Goal: Transaction & Acquisition: Purchase product/service

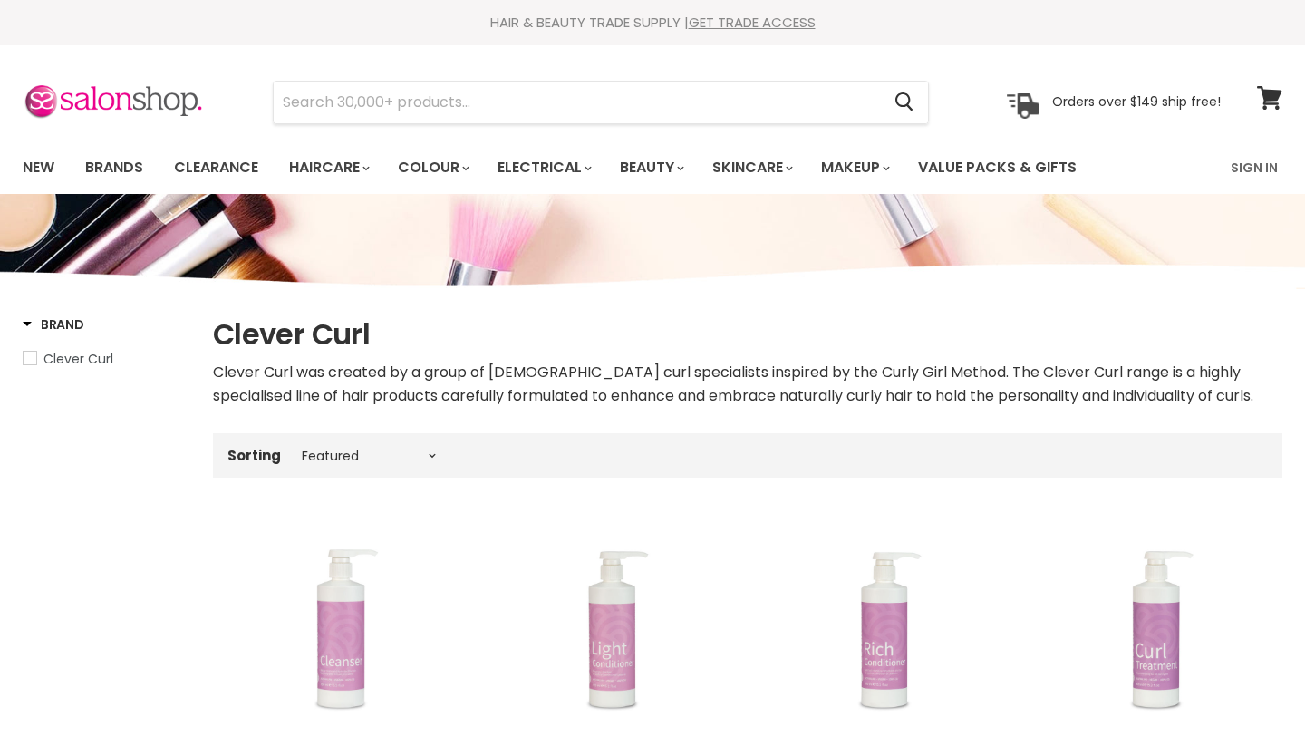
select select "manual"
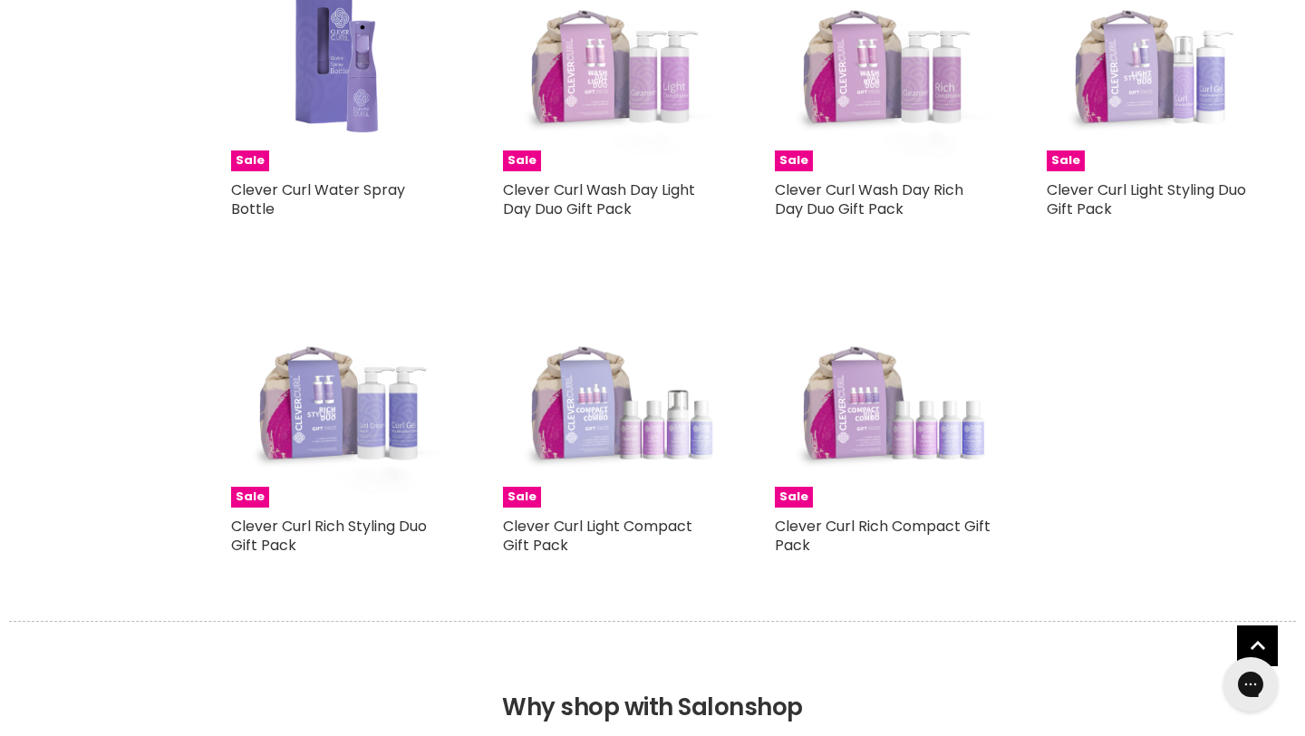
scroll to position [2228, 0]
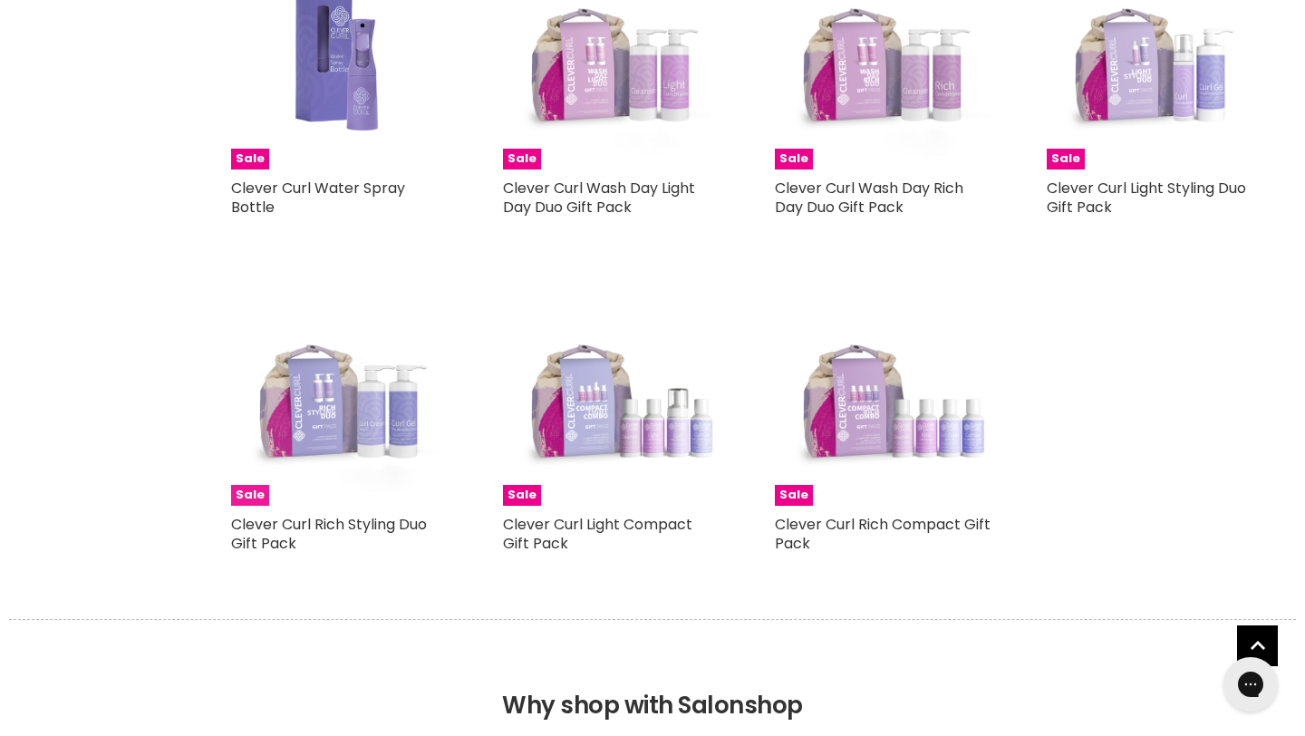
click at [367, 465] on img "Main content" at bounding box center [339, 396] width 217 height 217
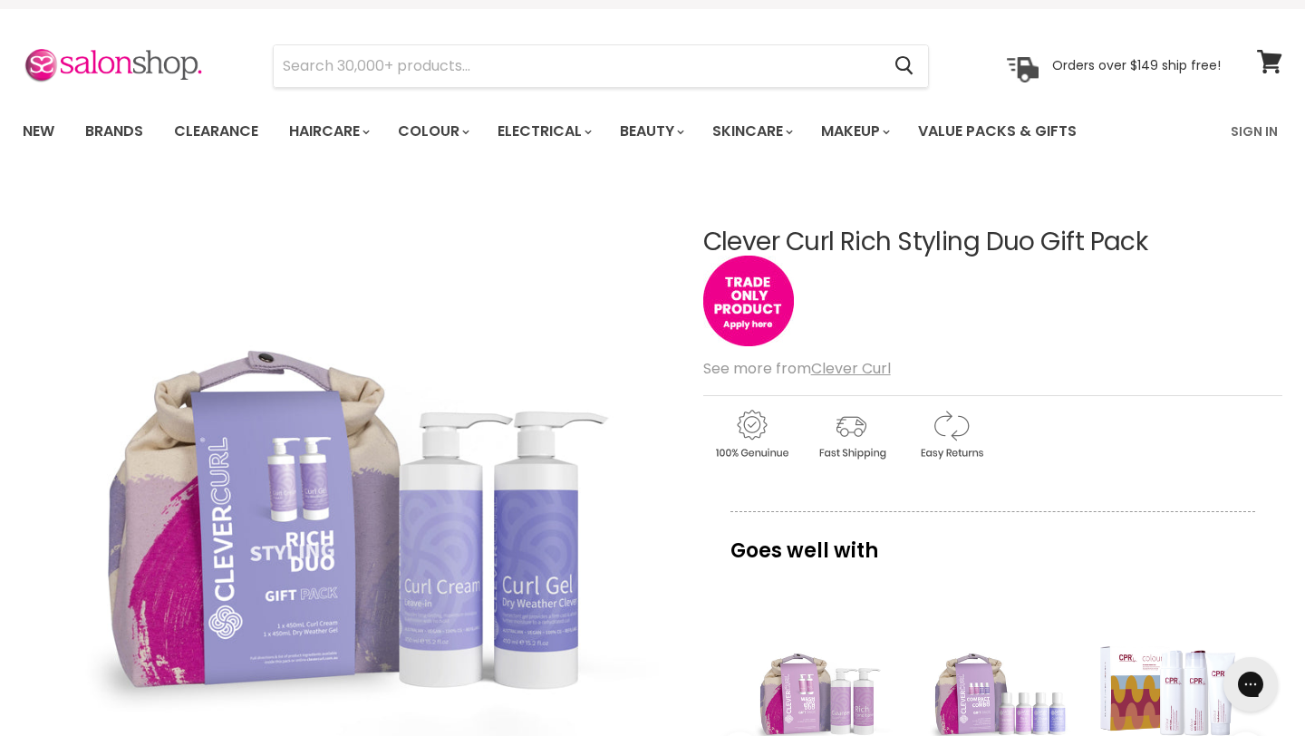
scroll to position [389, 0]
